Goal: Task Accomplishment & Management: Complete application form

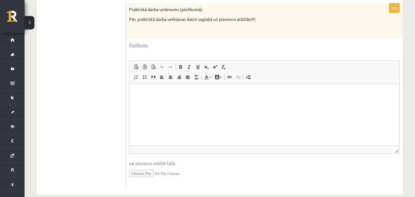
scroll to position [267, 0]
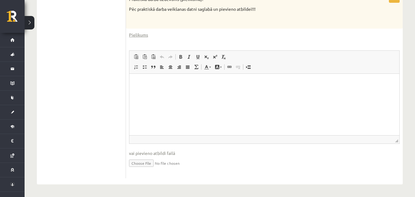
click at [214, 90] on html at bounding box center [264, 83] width 270 height 19
click at [149, 163] on input "file" at bounding box center [264, 163] width 271 height 13
type input "**********"
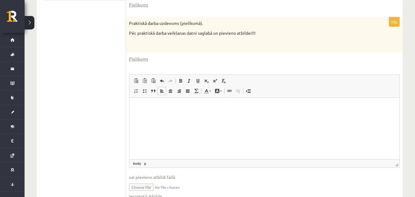
scroll to position [274, 0]
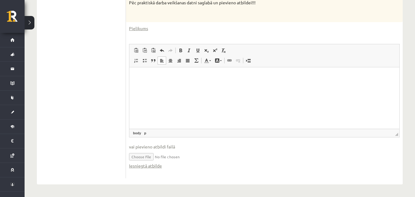
click at [181, 154] on input "file" at bounding box center [264, 156] width 271 height 13
click at [137, 157] on input "file" at bounding box center [264, 156] width 271 height 13
type input "**********"
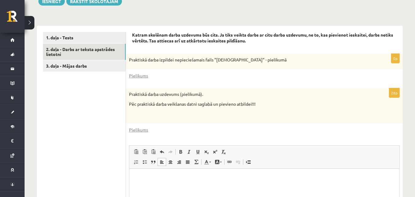
scroll to position [151, 0]
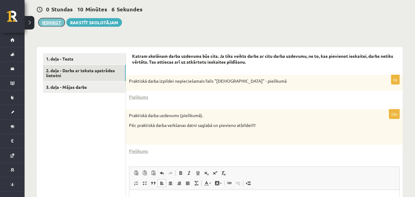
click at [59, 22] on button "Iesniegt" at bounding box center [51, 22] width 26 height 9
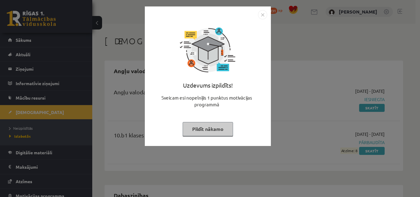
click at [208, 134] on button "Pildīt nākamo" at bounding box center [208, 129] width 50 height 14
